Goal: Contribute content

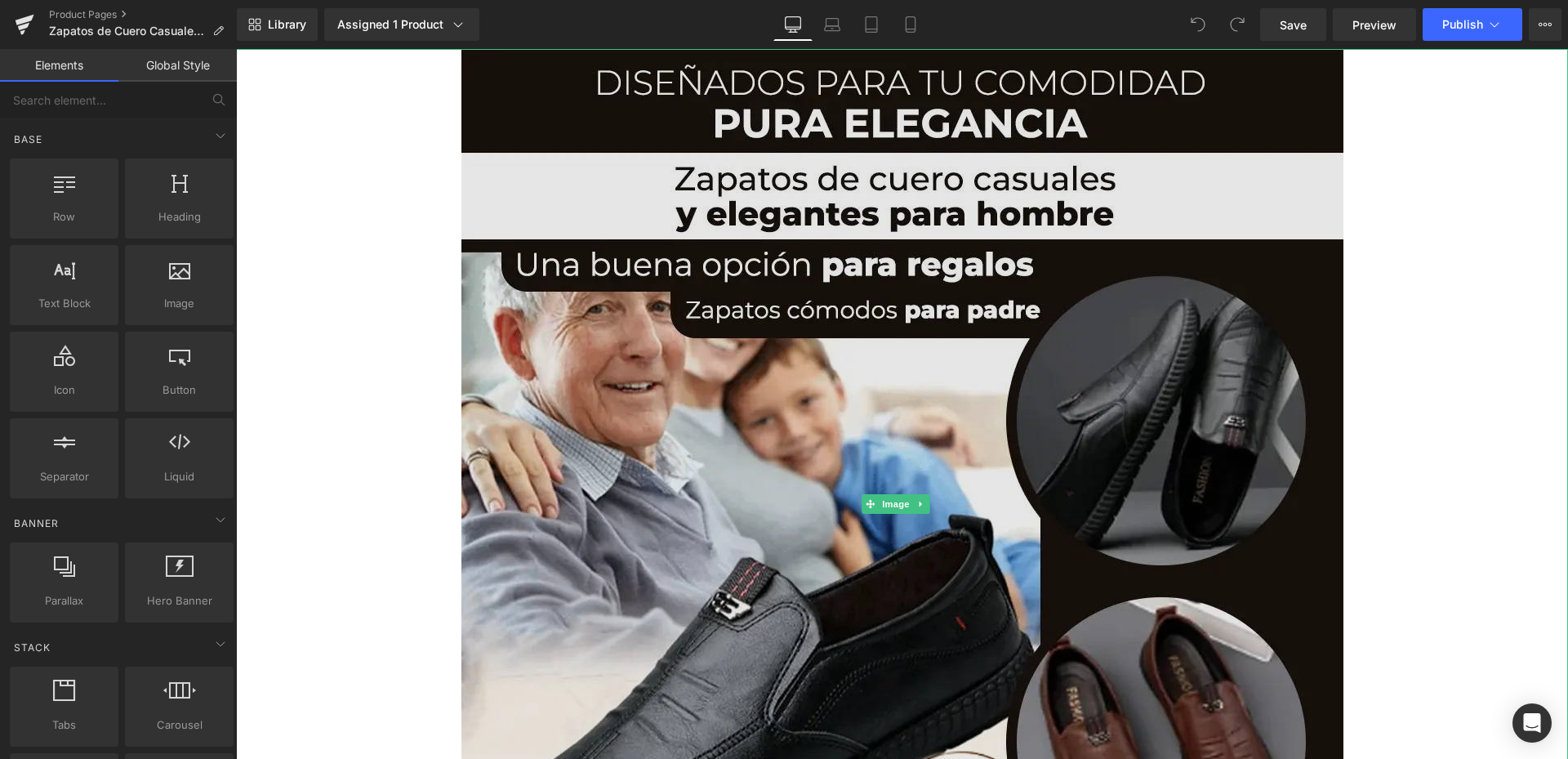
click at [834, 260] on img at bounding box center [903, 504] width 882 height 909
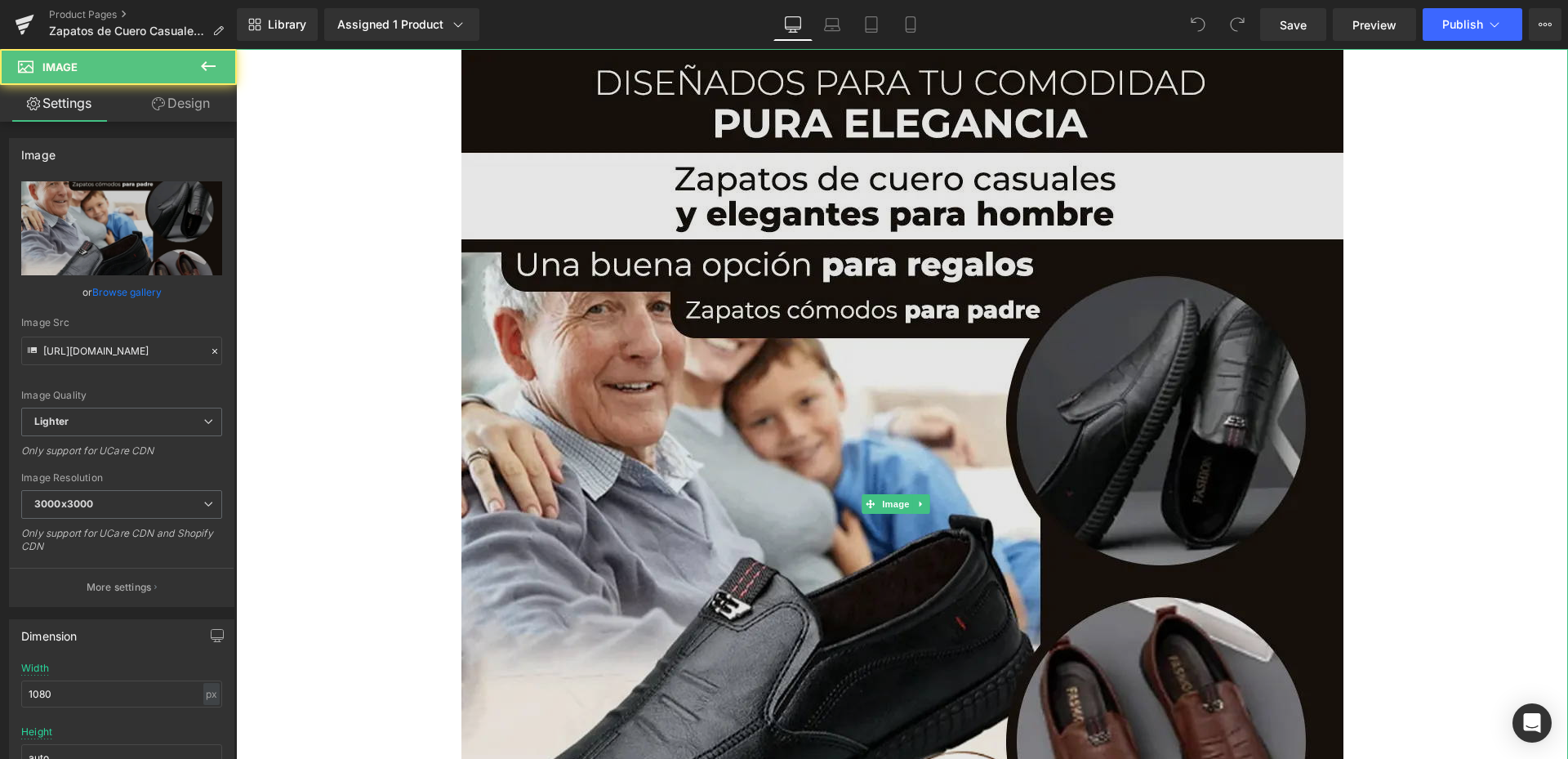
scroll to position [327, 0]
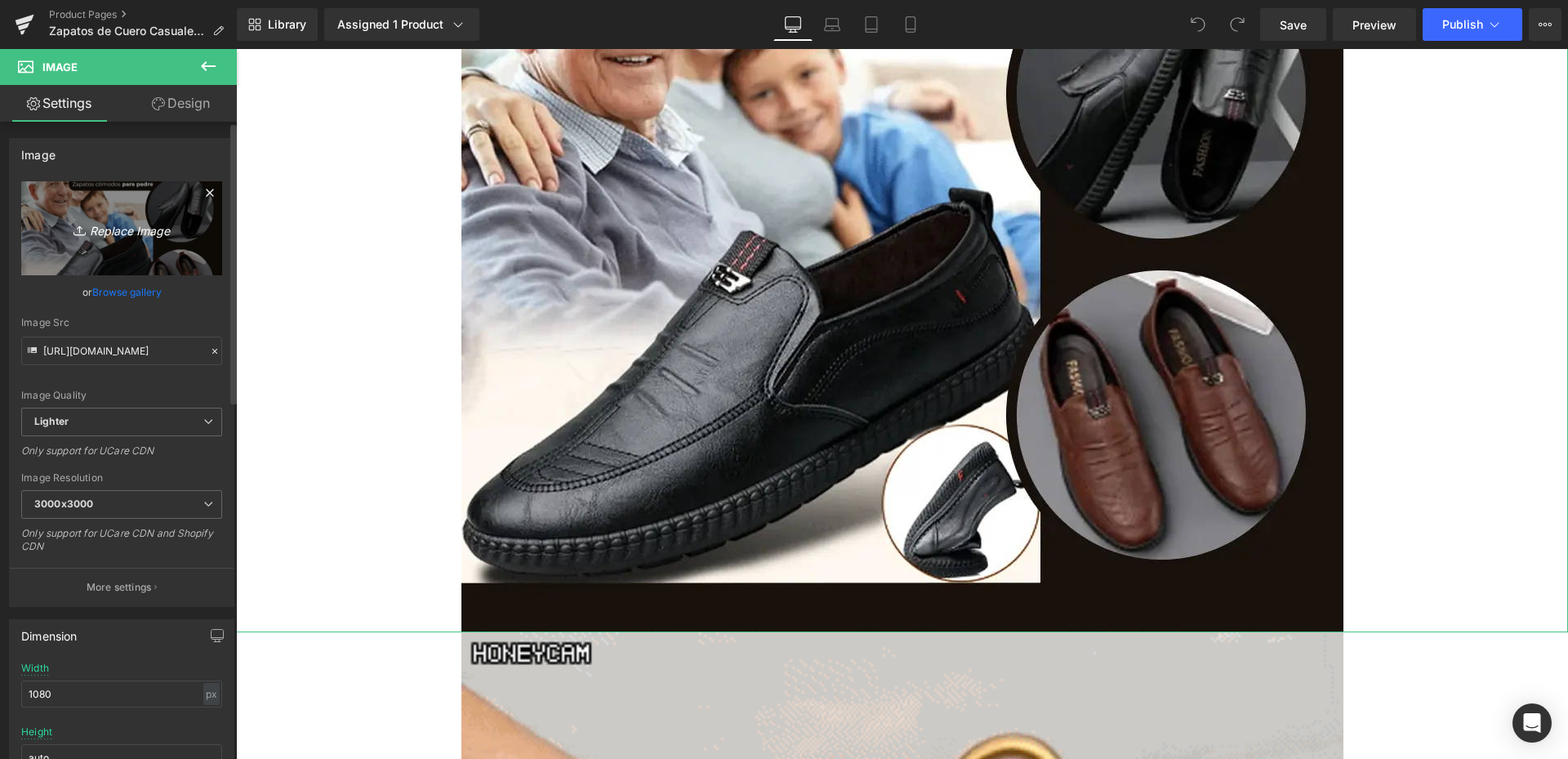
click at [154, 233] on icon "Replace Image" at bounding box center [122, 228] width 131 height 20
type input "C:\fakepath\Mesa de trabajo 1.webp"
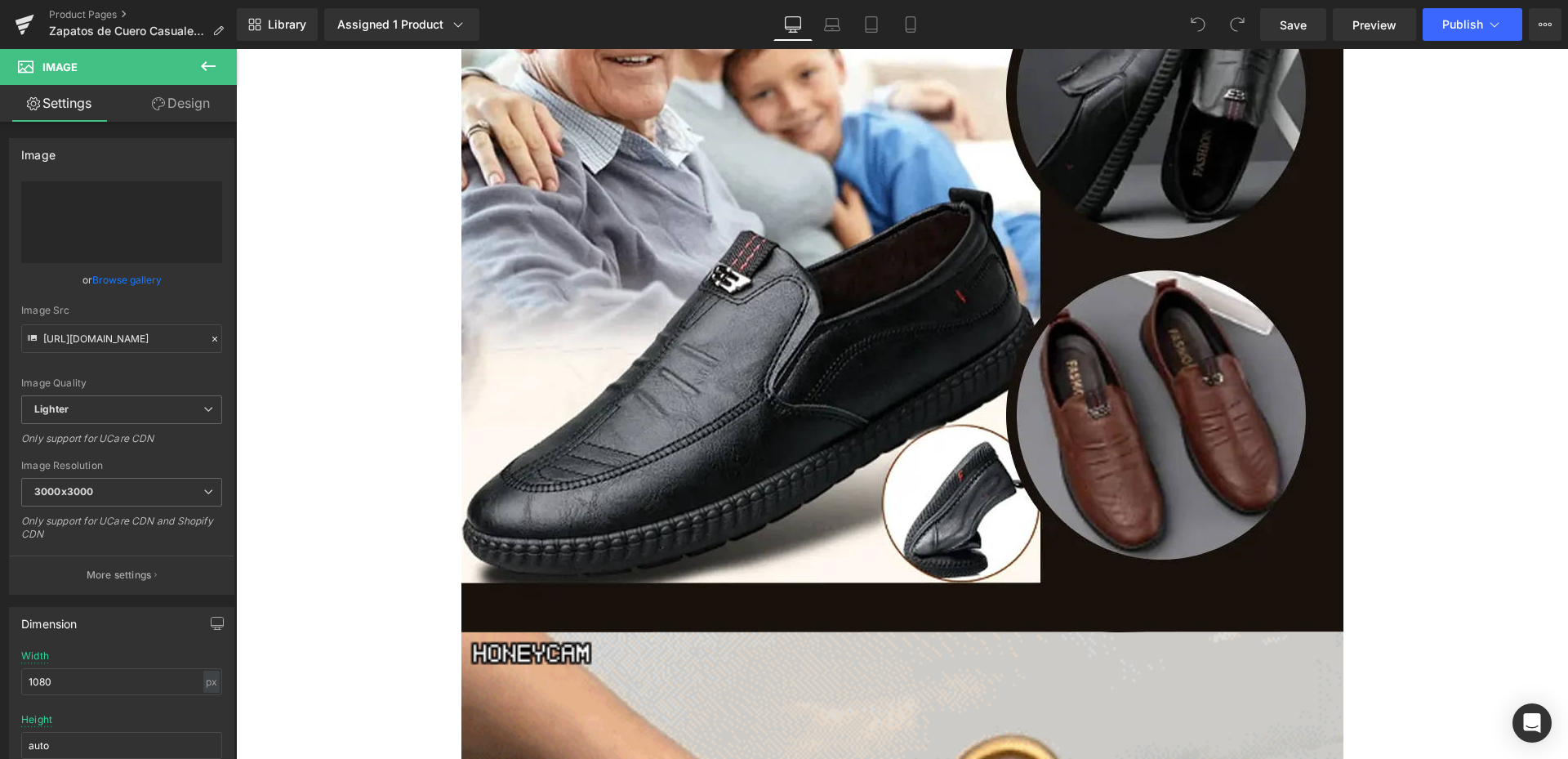
type input "[URL][DOMAIN_NAME]"
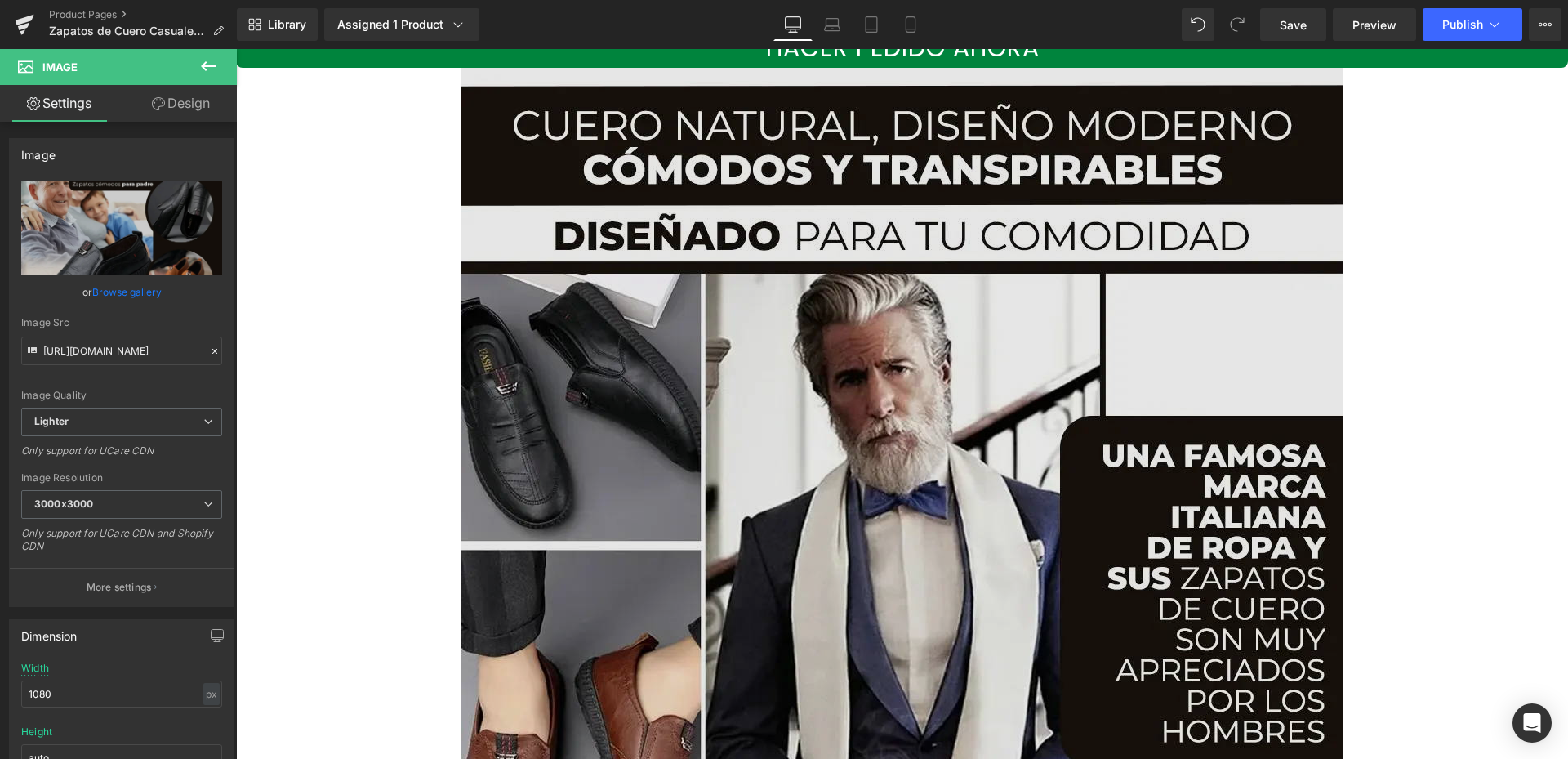
scroll to position [3267, 0]
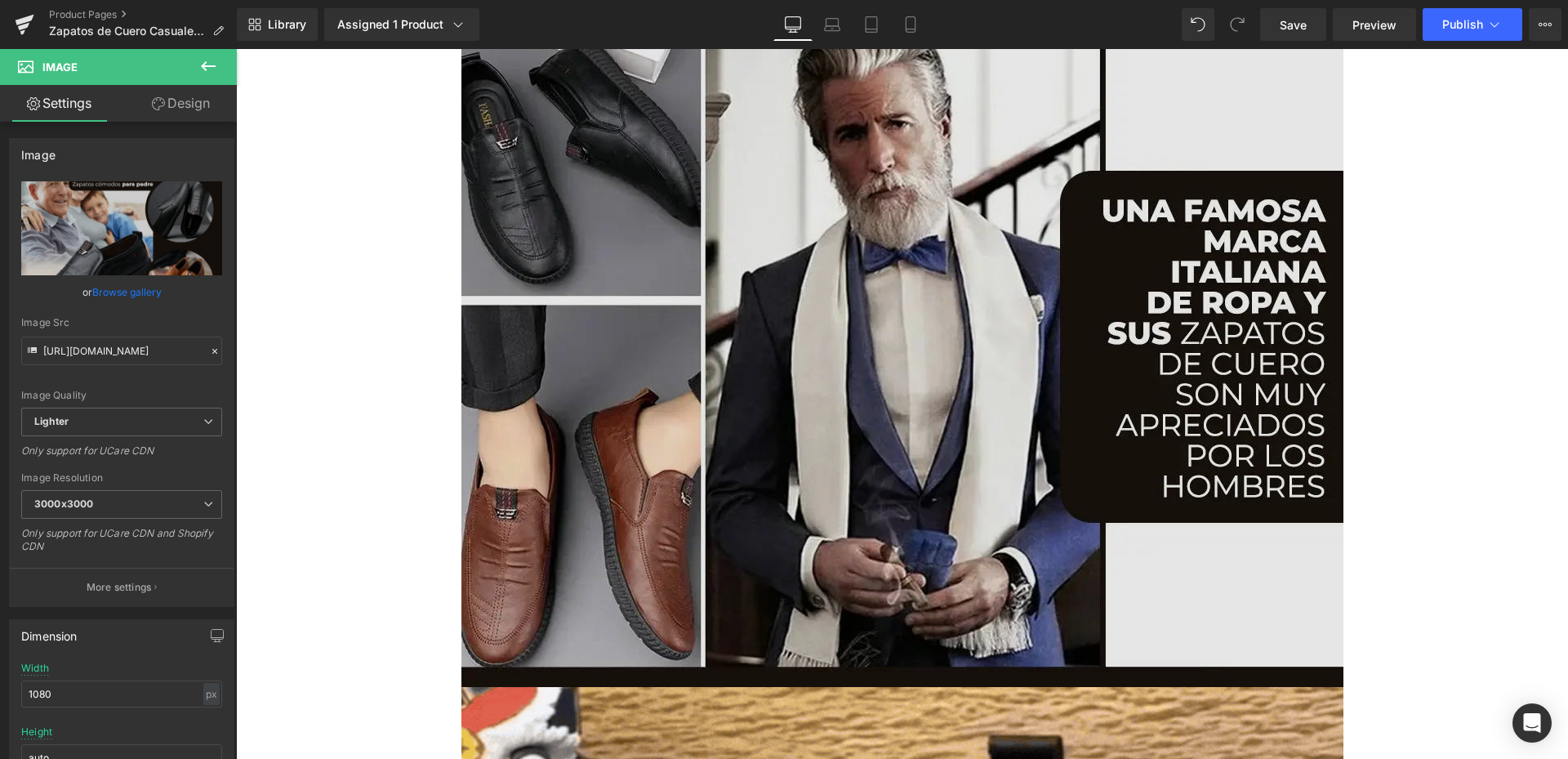
click at [851, 268] on img at bounding box center [903, 254] width 882 height 864
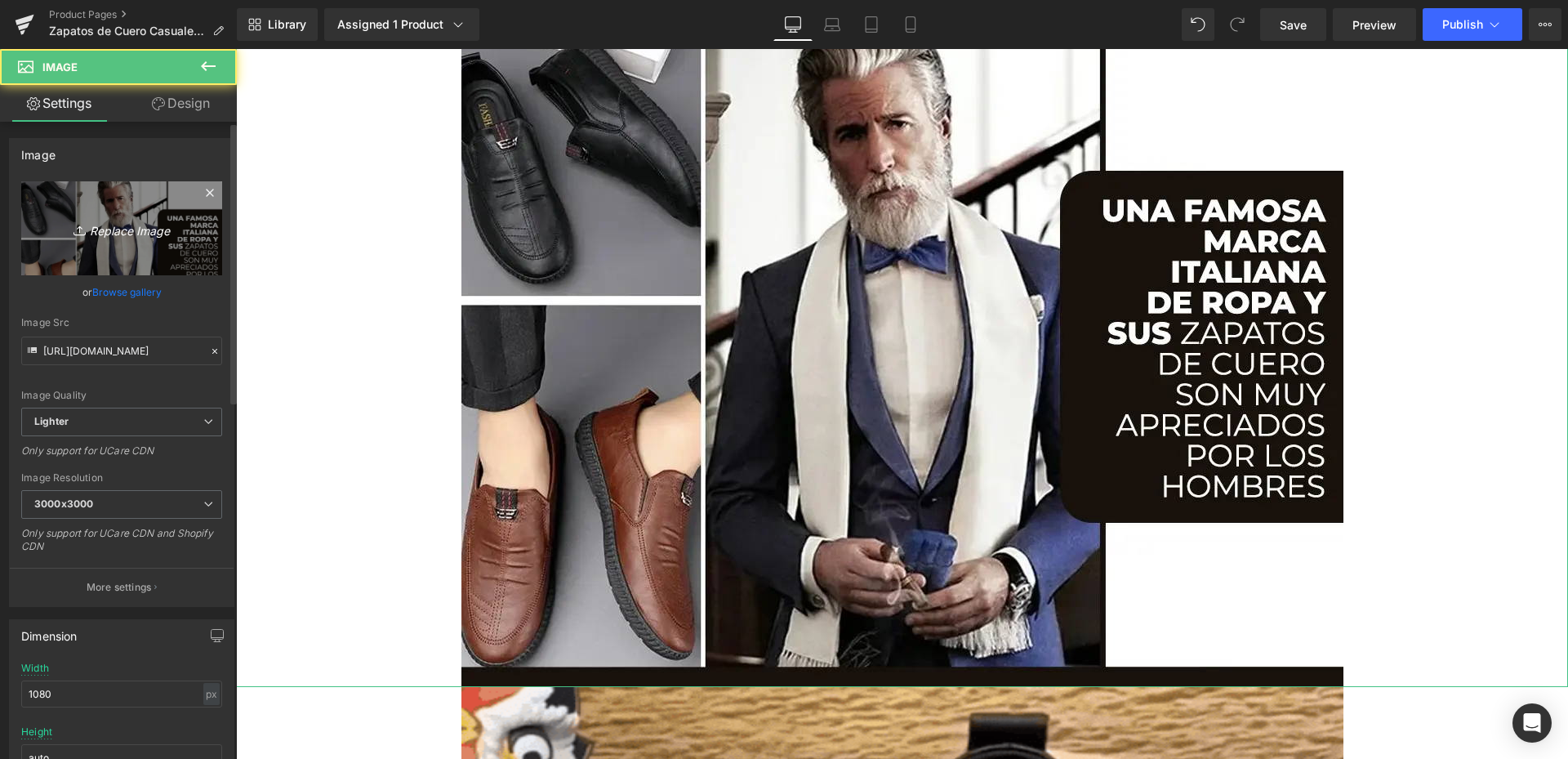
click at [156, 231] on icon "Replace Image" at bounding box center [122, 228] width 131 height 20
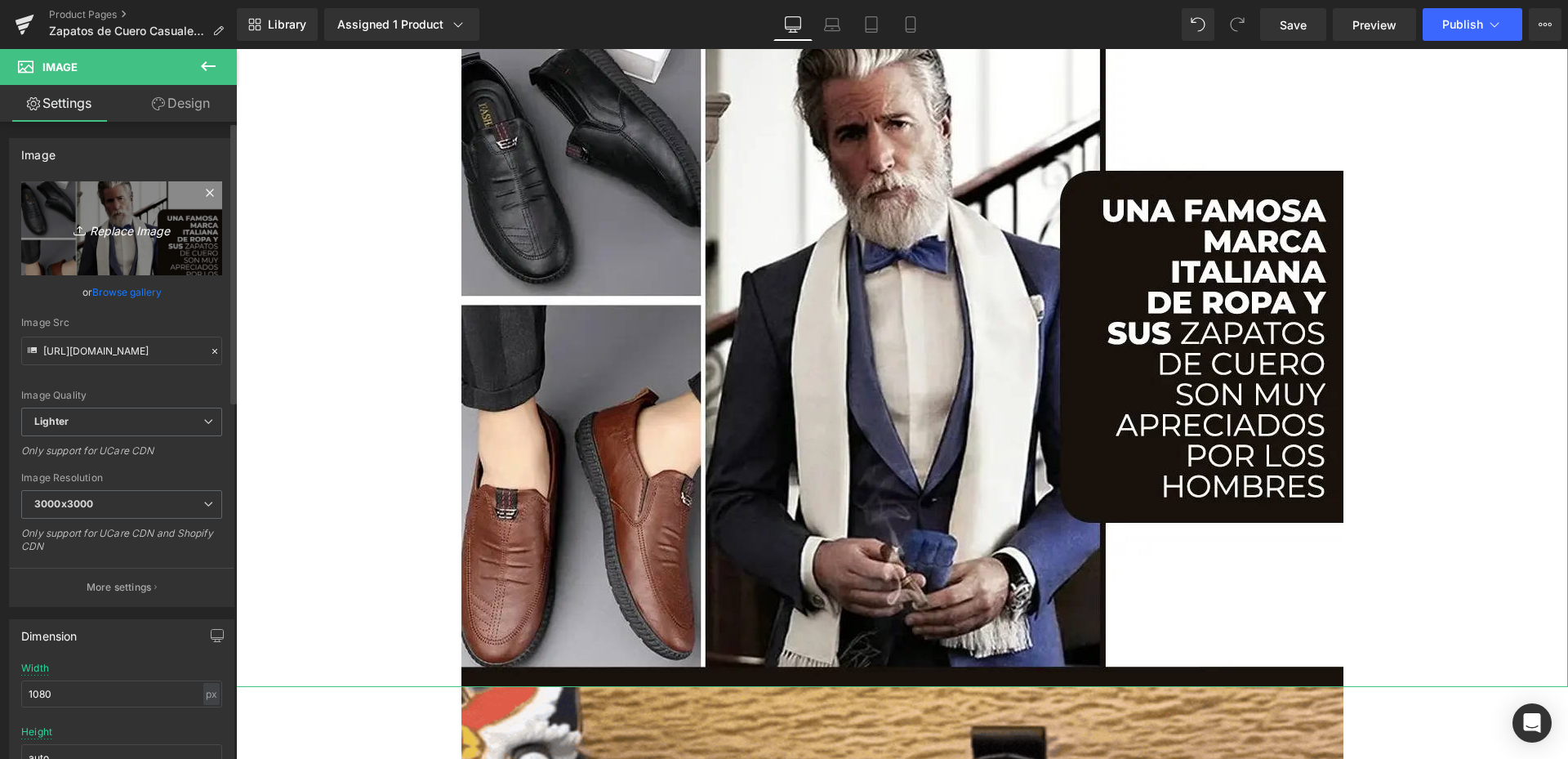
type input "C:\fakepath\Mesa de trabajo 3.webp"
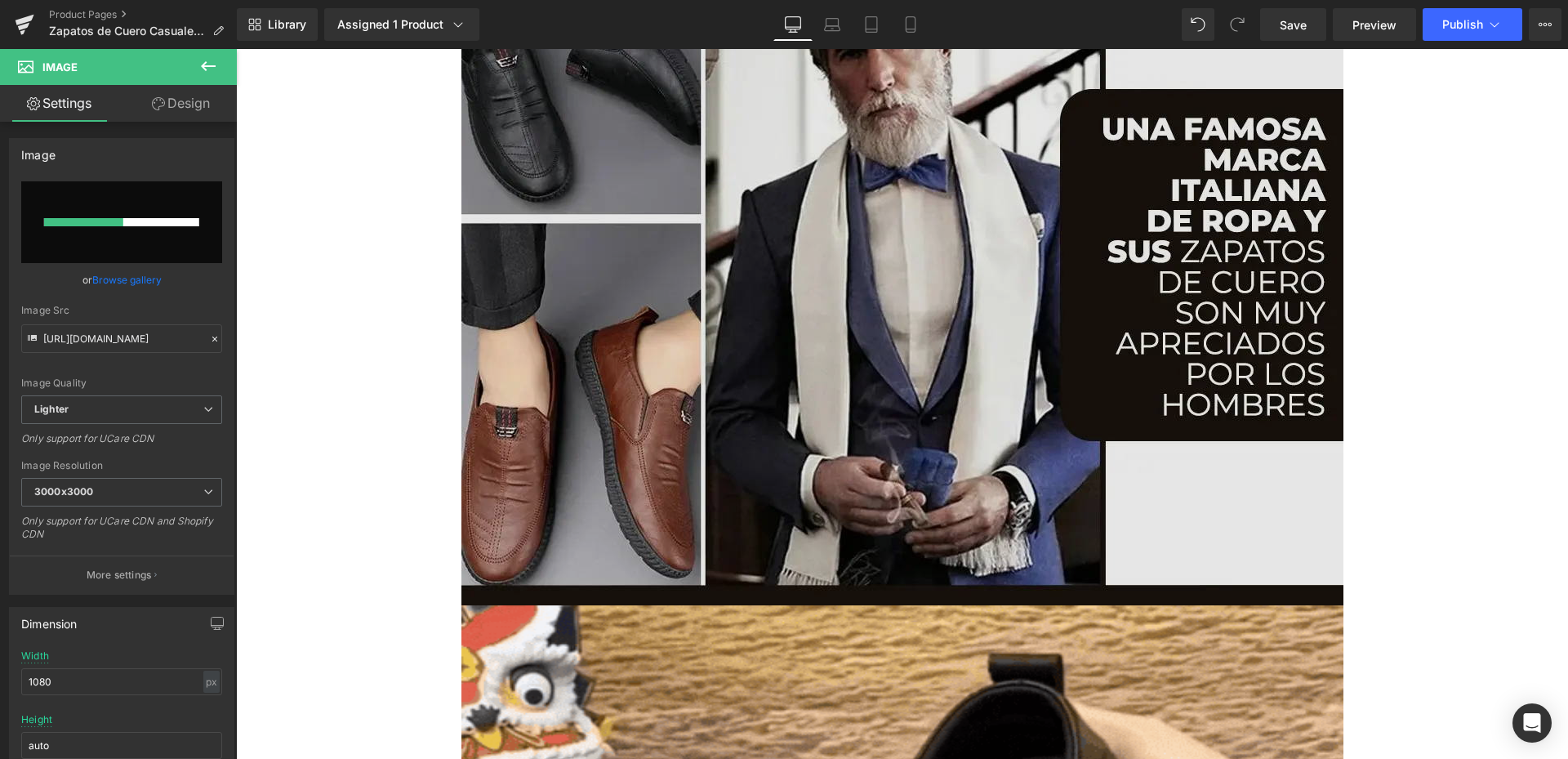
scroll to position [3022, 0]
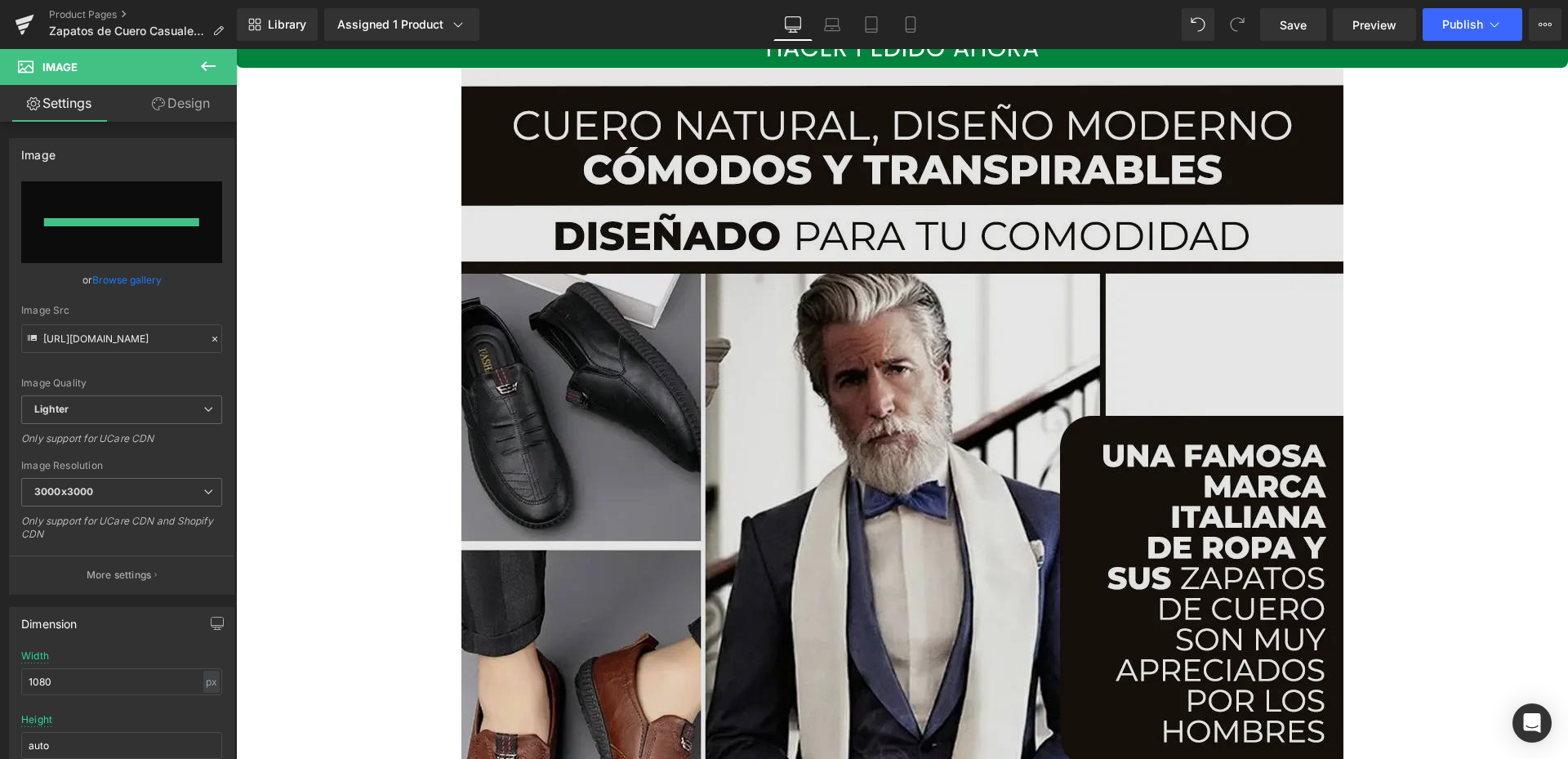
type input "[URL][DOMAIN_NAME]"
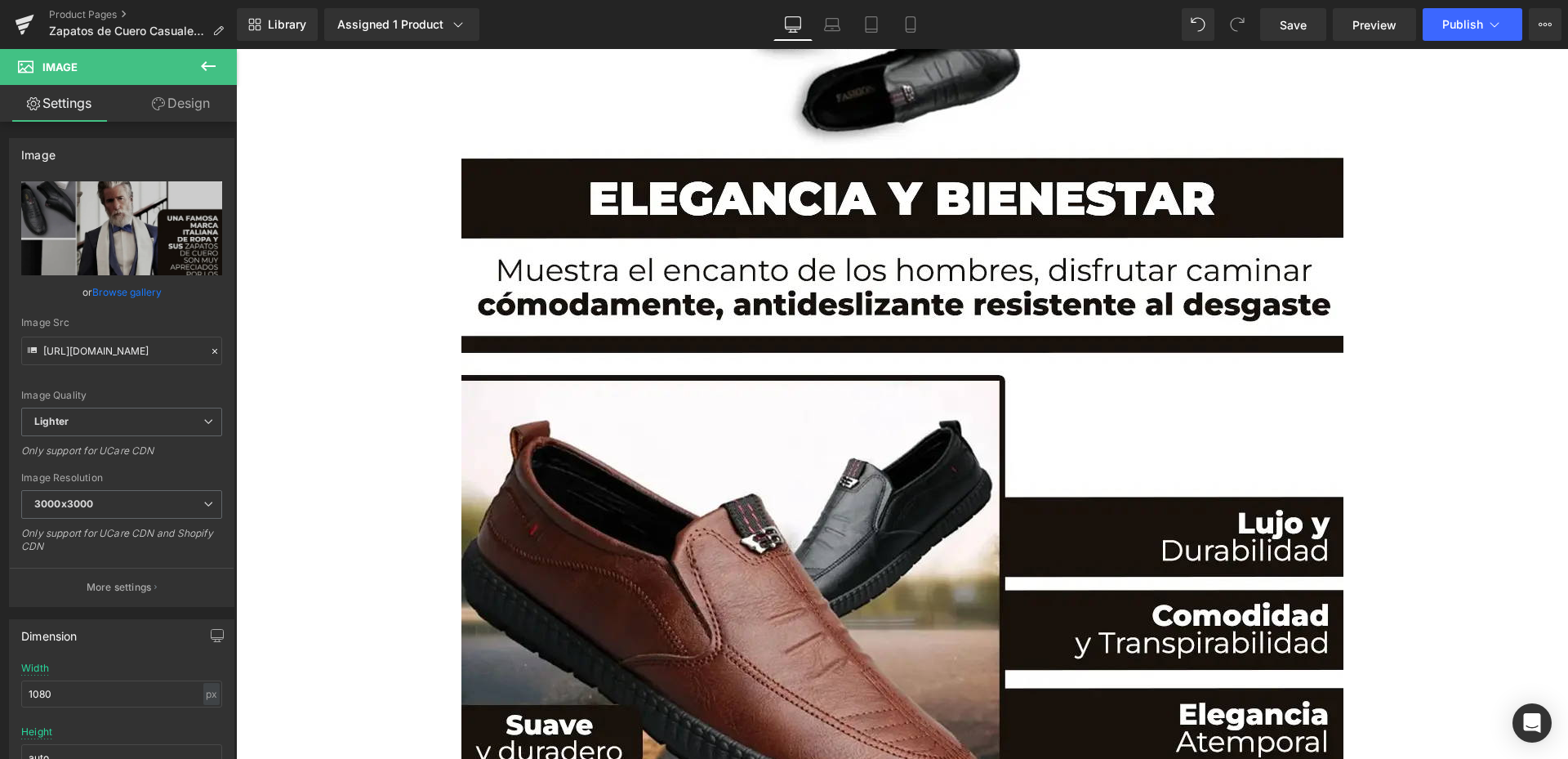
scroll to position [5391, 0]
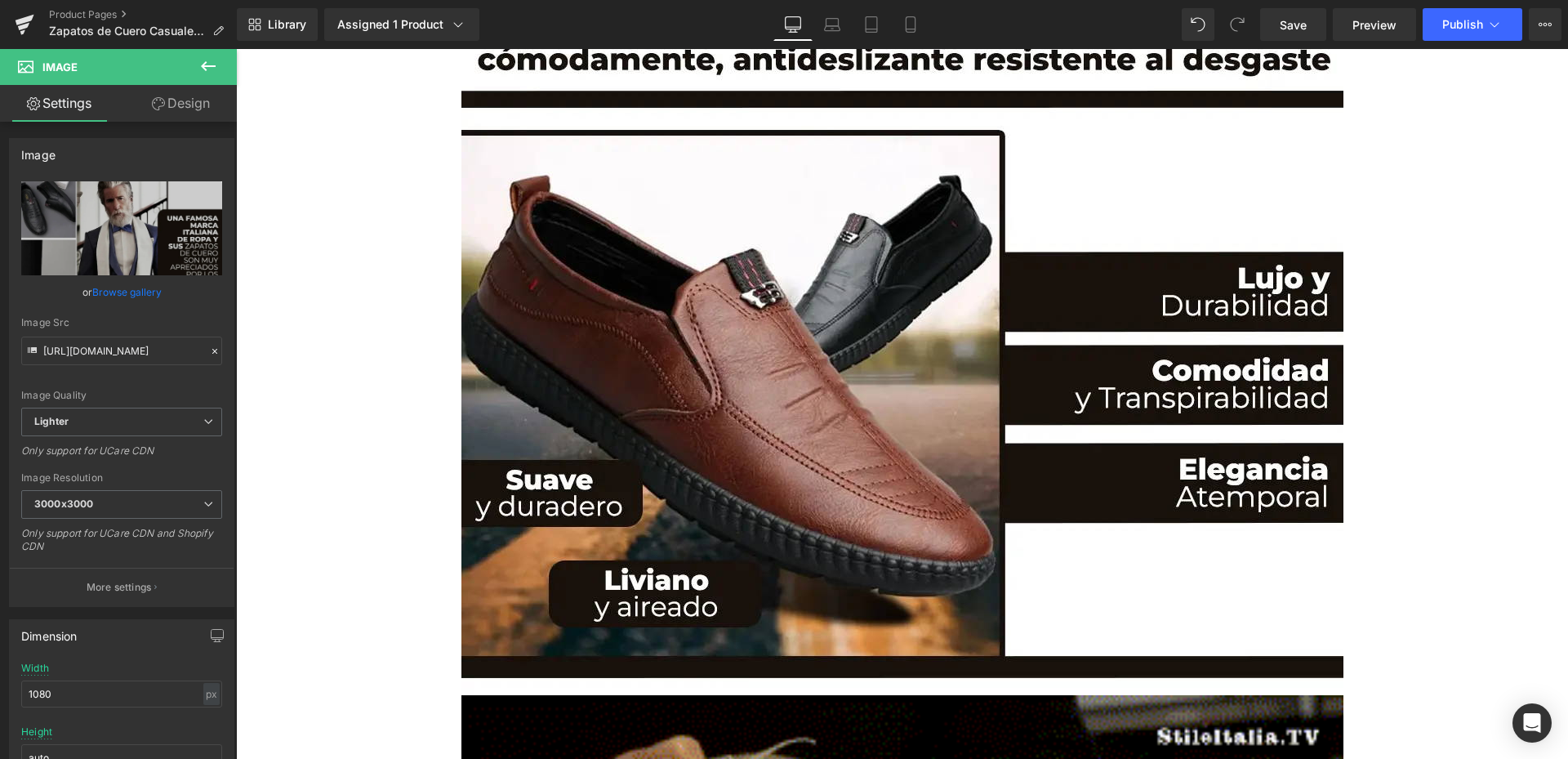
click at [814, 319] on img at bounding box center [903, 90] width 882 height 1209
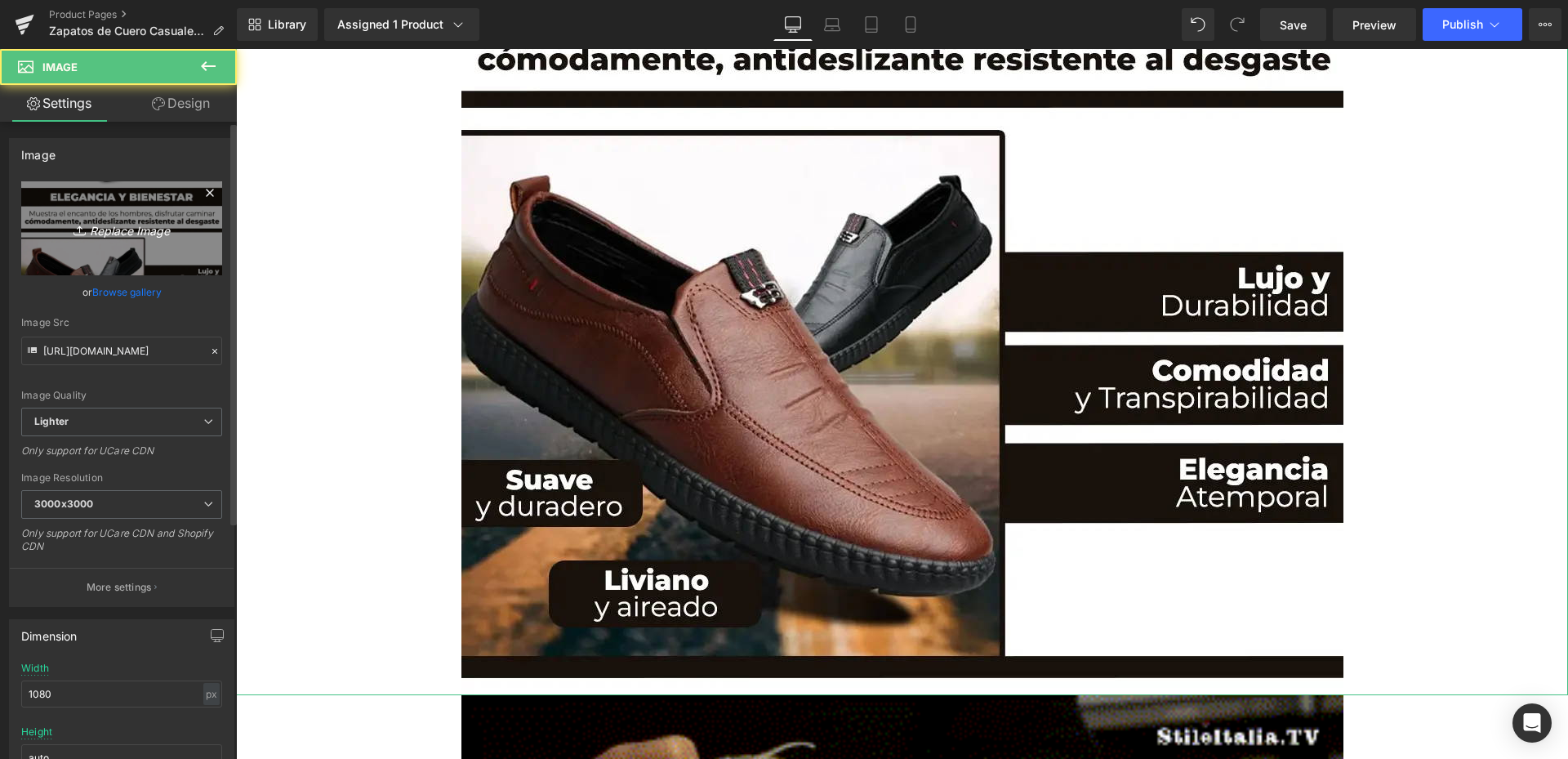
click at [189, 227] on link "Replace Image" at bounding box center [122, 228] width 201 height 94
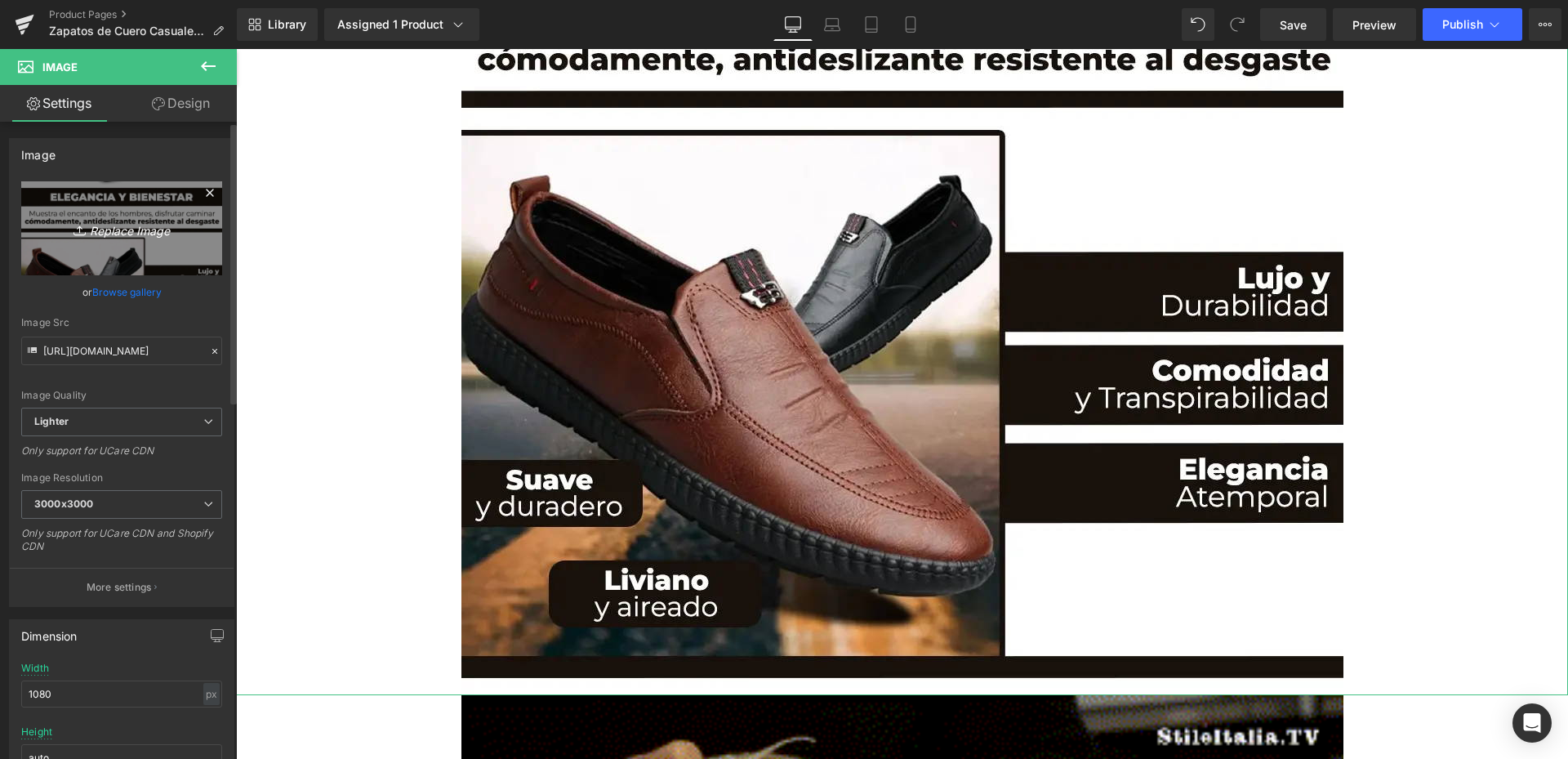
type input "C:\fakepath\Mesa de trabajo 4.webp"
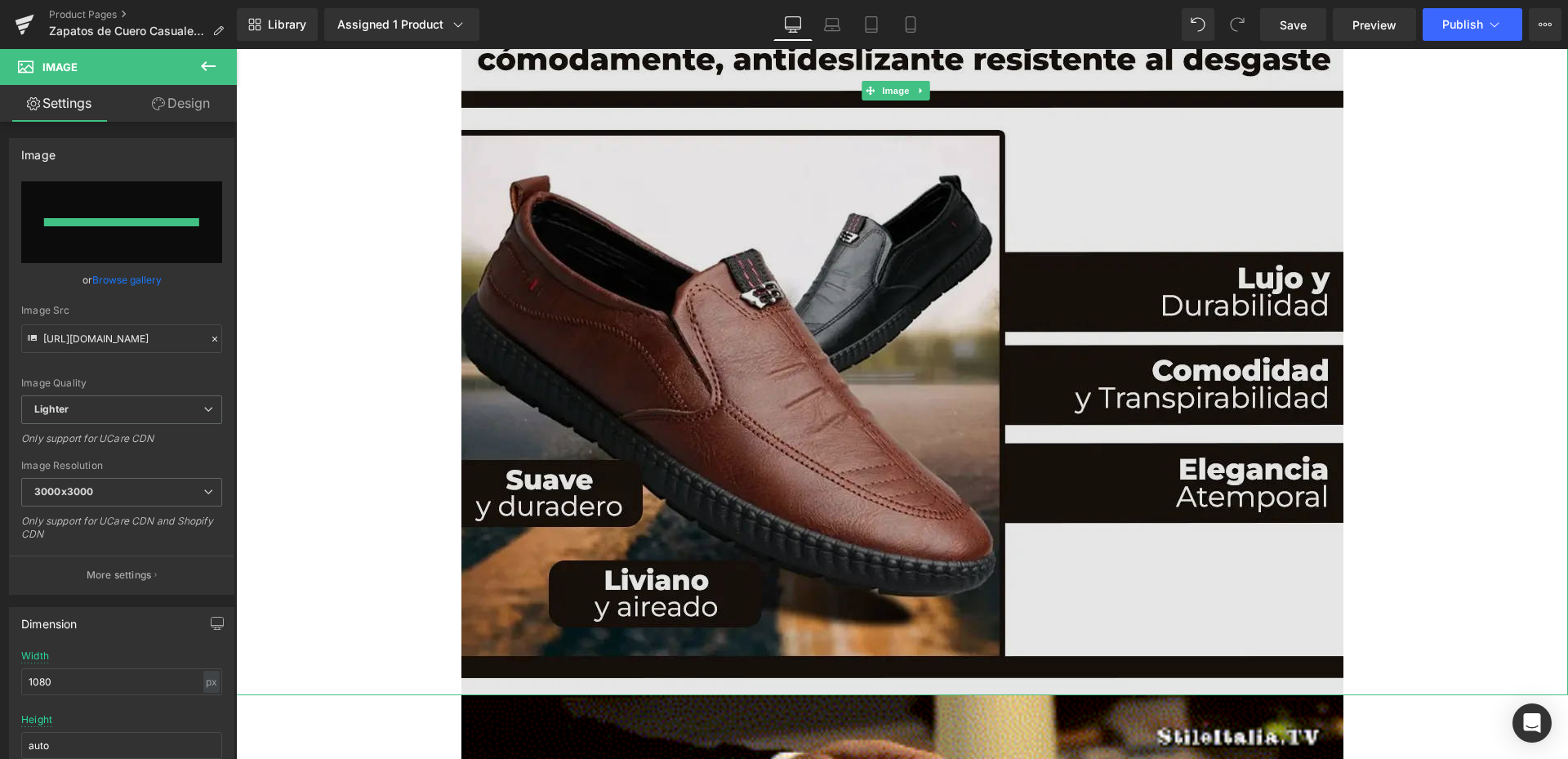
type input "[URL][DOMAIN_NAME]"
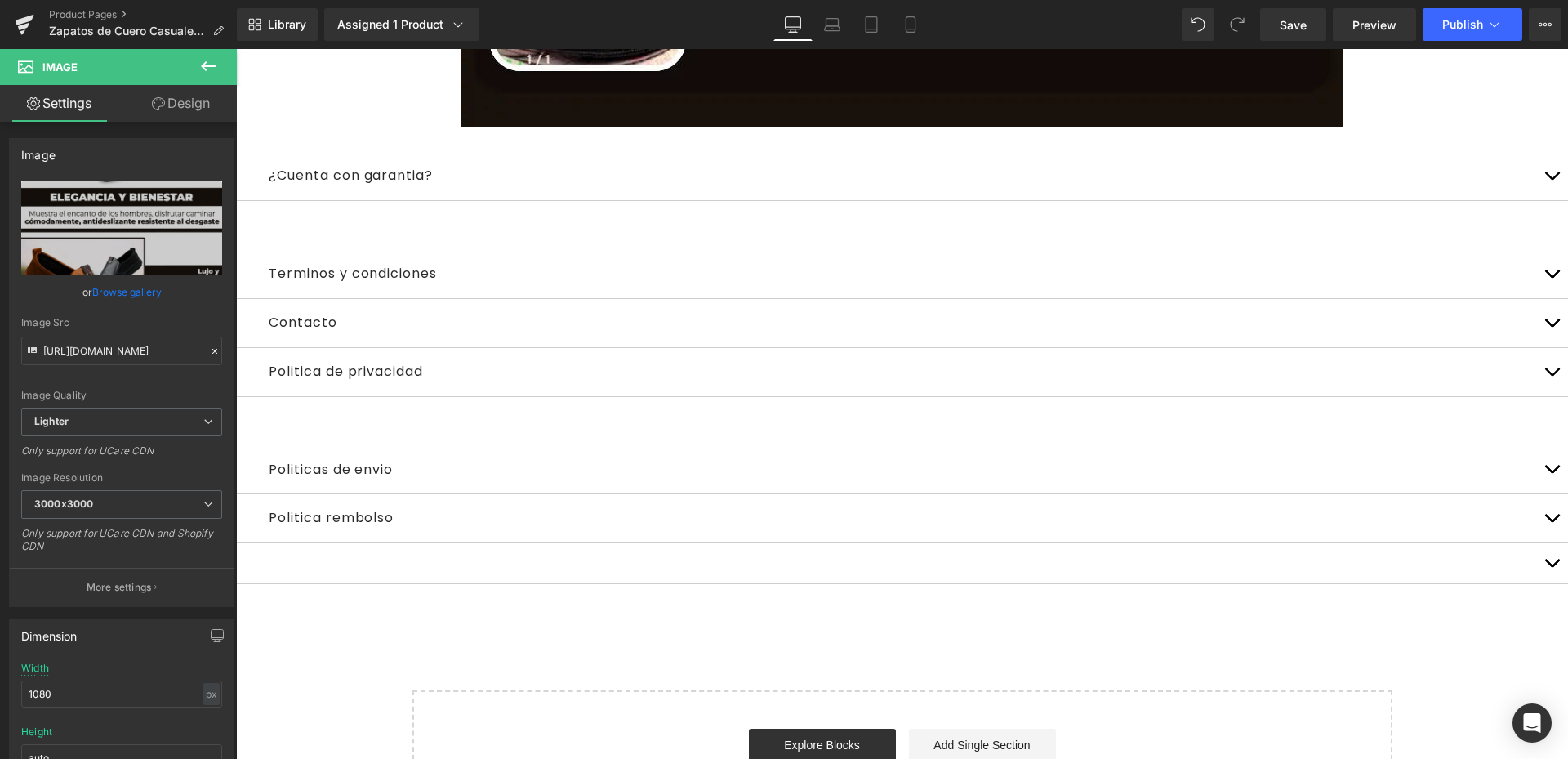
scroll to position [14293, 0]
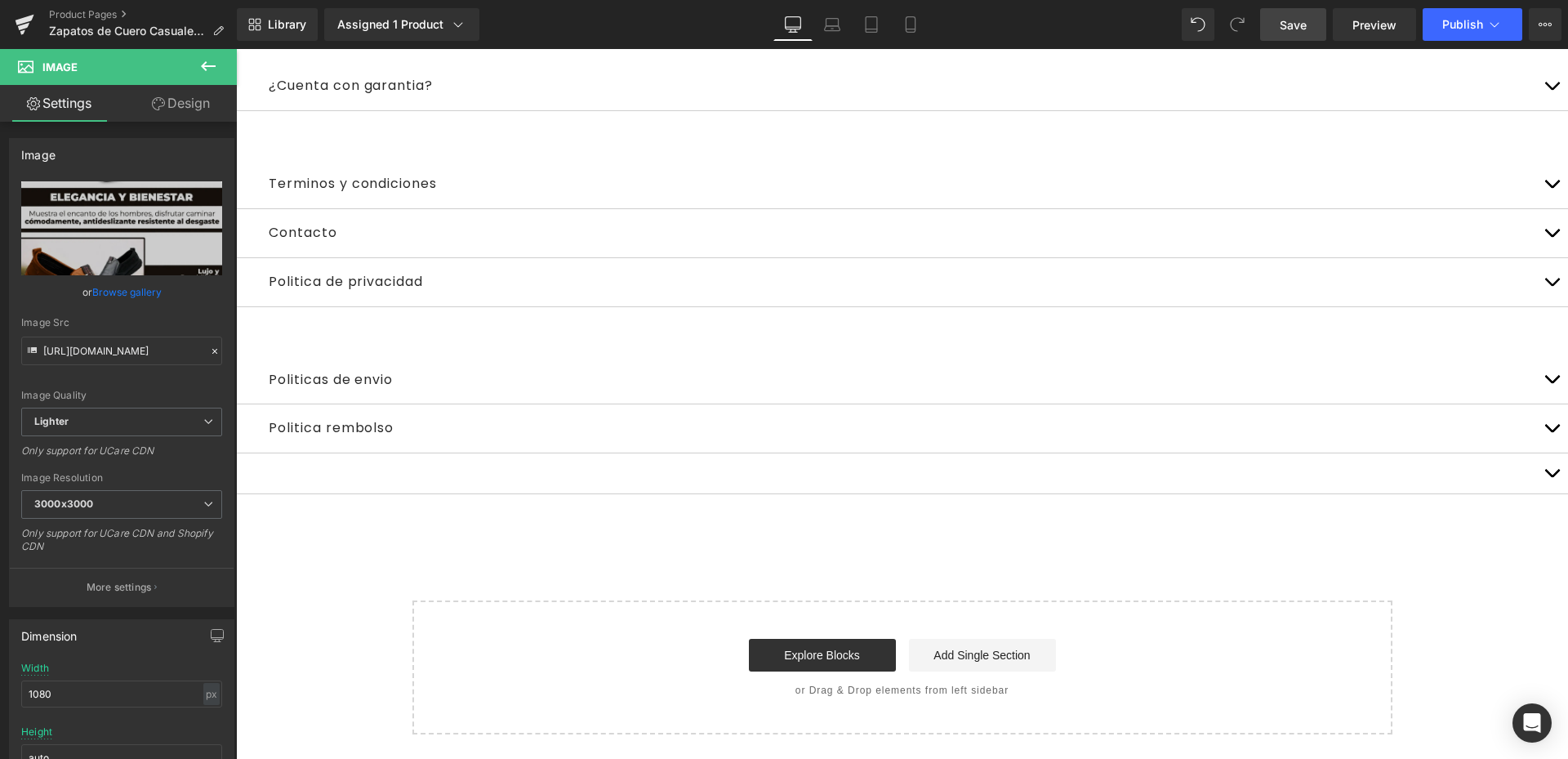
click at [1296, 27] on span "Save" at bounding box center [1293, 25] width 27 height 17
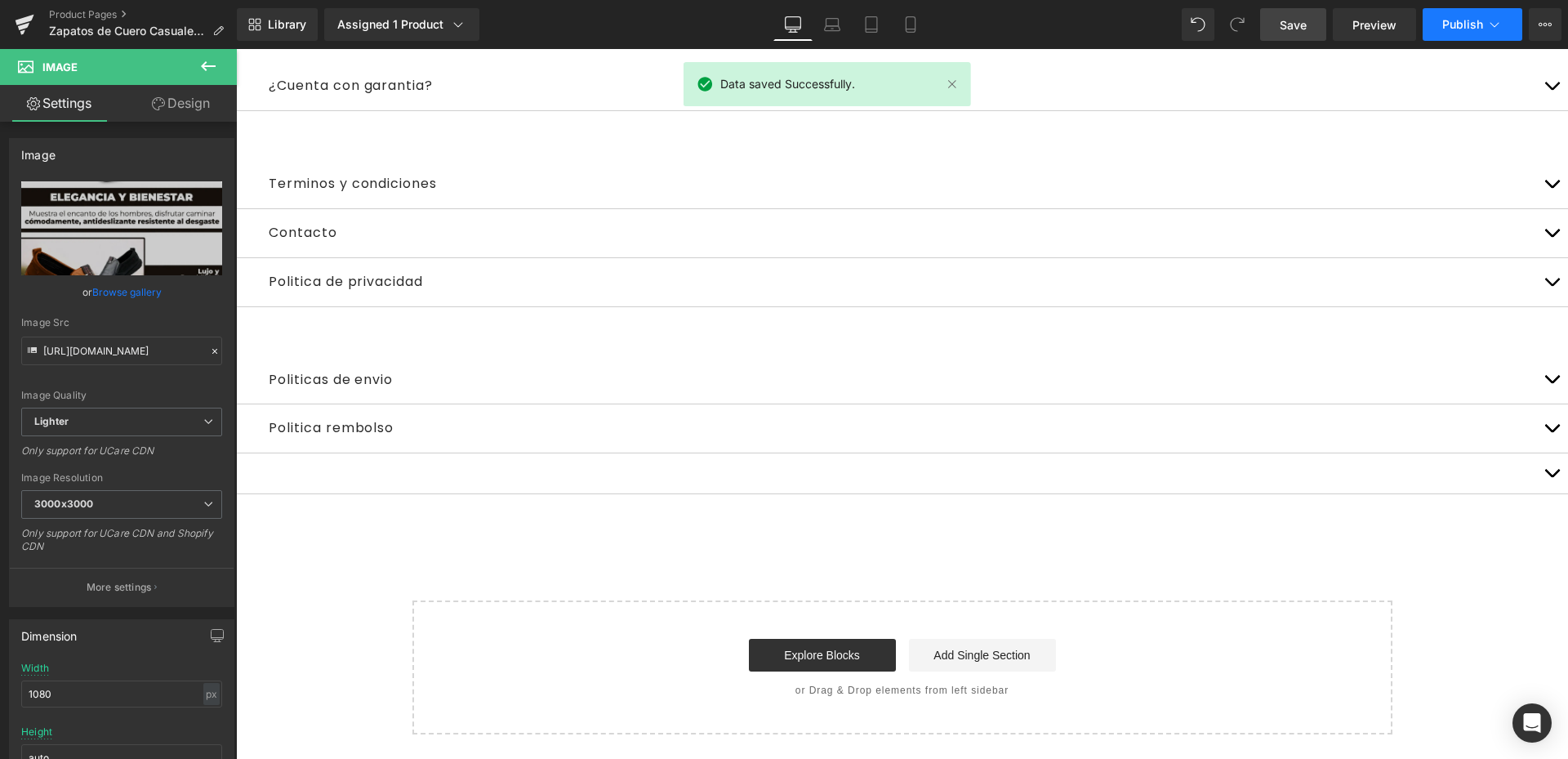
click at [1447, 24] on span "Publish" at bounding box center [1462, 24] width 41 height 13
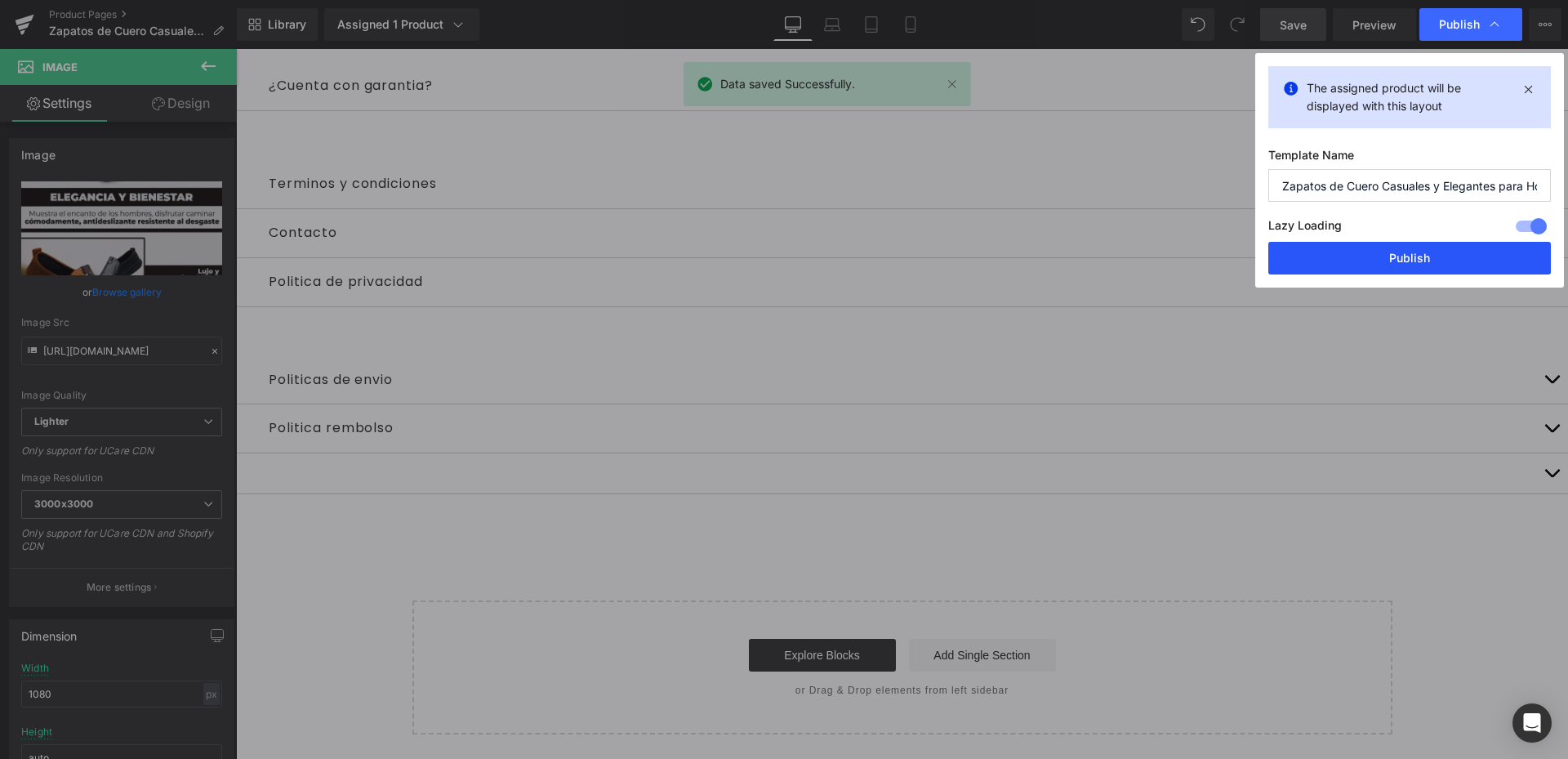
click at [1417, 257] on button "Publish" at bounding box center [1410, 258] width 282 height 33
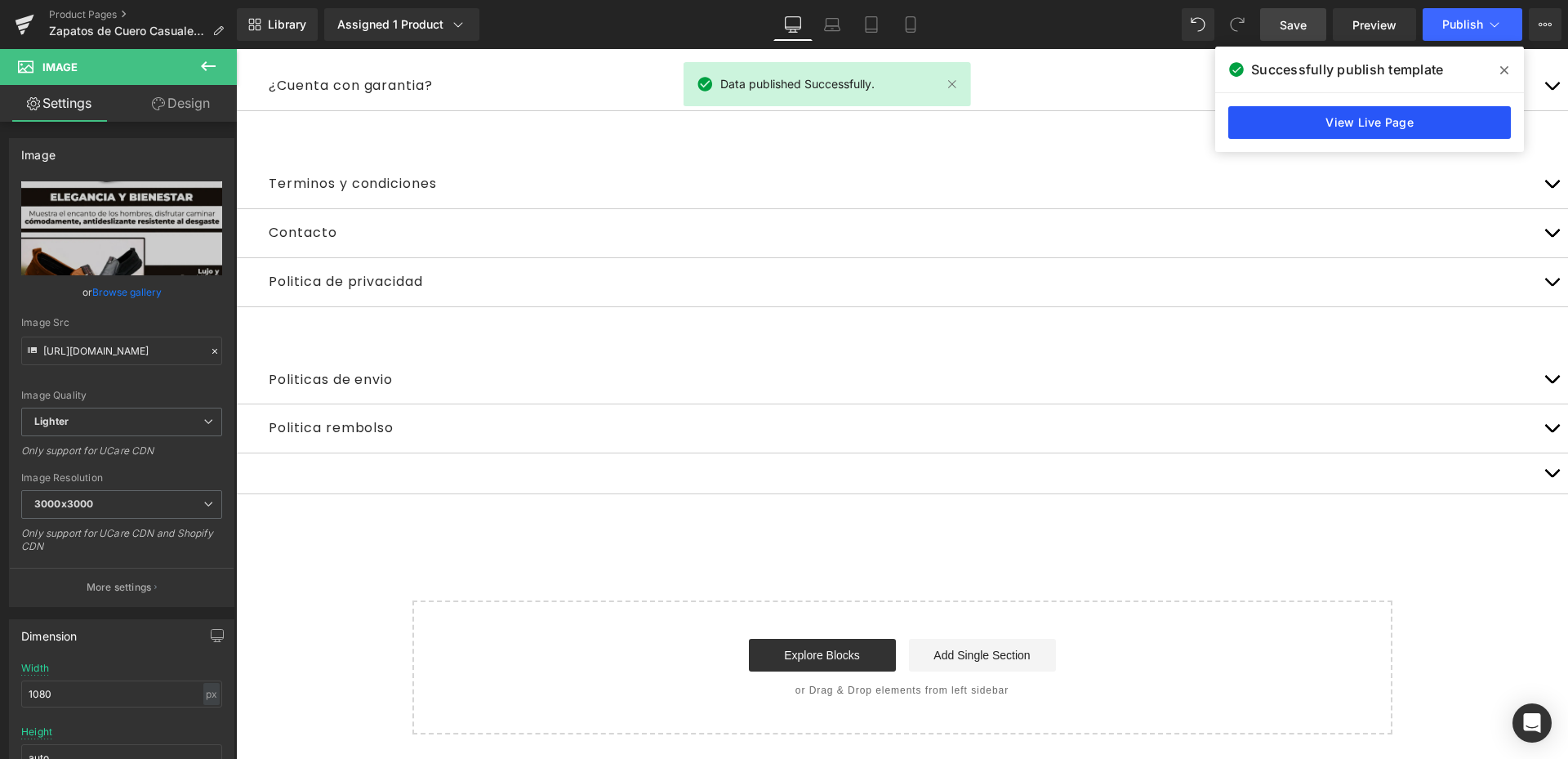
click at [1383, 128] on link "View Live Page" at bounding box center [1369, 123] width 282 height 33
